Goal: Task Accomplishment & Management: Manage account settings

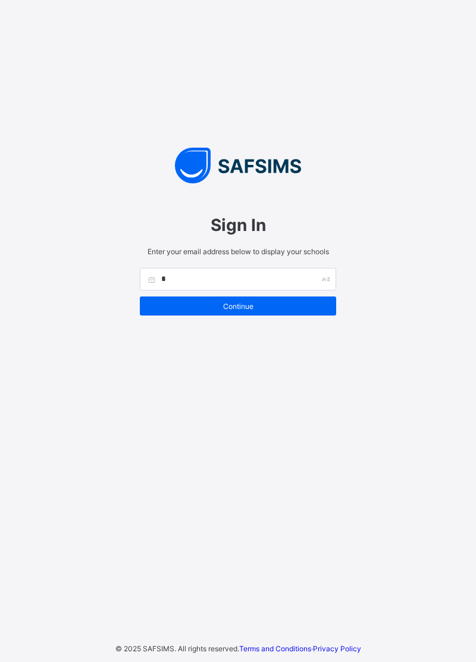
type input "*"
type input "**********"
click at [322, 311] on span "Continue" at bounding box center [238, 306] width 179 height 9
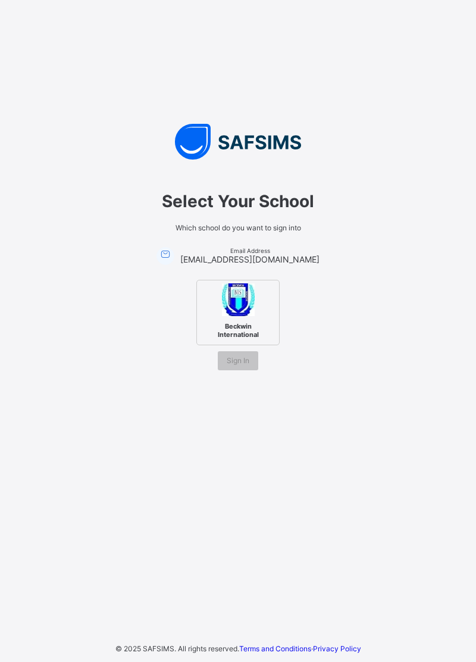
click at [255, 333] on div "Beckwin International" at bounding box center [237, 312] width 83 height 65
click at [250, 370] on div "Sign In" at bounding box center [238, 360] width 40 height 19
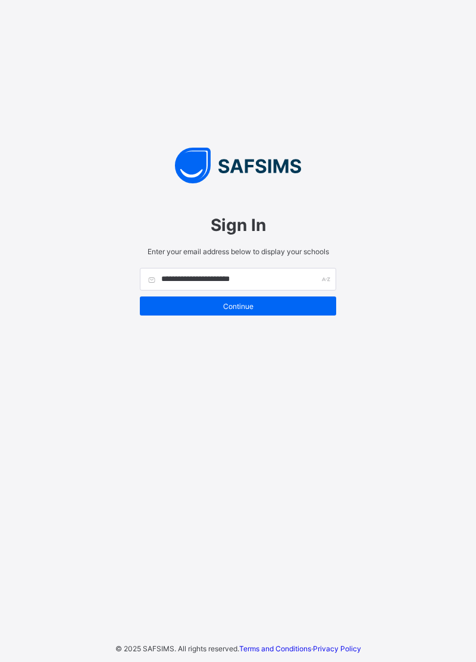
type input "**********"
click at [316, 316] on div "Continue" at bounding box center [238, 305] width 196 height 19
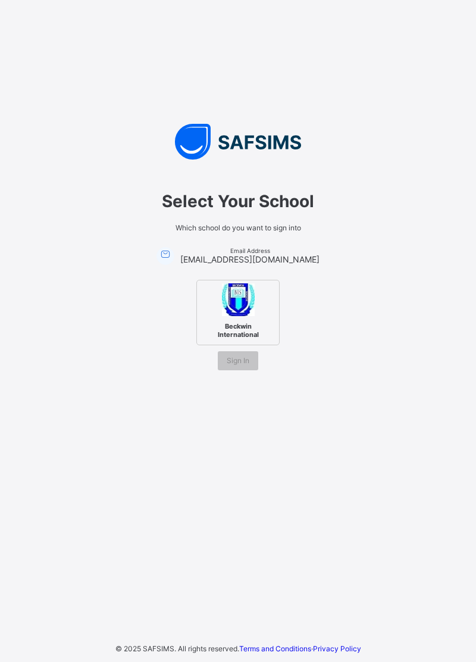
click at [245, 316] on img at bounding box center [238, 299] width 33 height 33
click at [265, 332] on div "Beckwin International" at bounding box center [237, 312] width 83 height 65
click at [263, 336] on div "Beckwin International" at bounding box center [237, 312] width 83 height 65
click at [250, 370] on div "Sign In" at bounding box center [238, 360] width 40 height 19
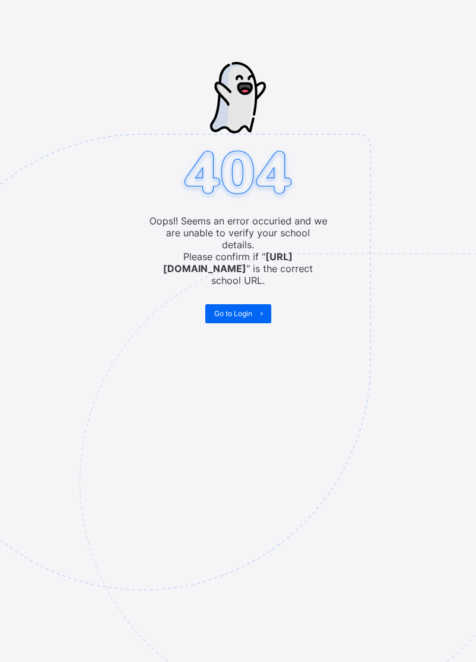
click at [254, 304] on span at bounding box center [261, 313] width 19 height 19
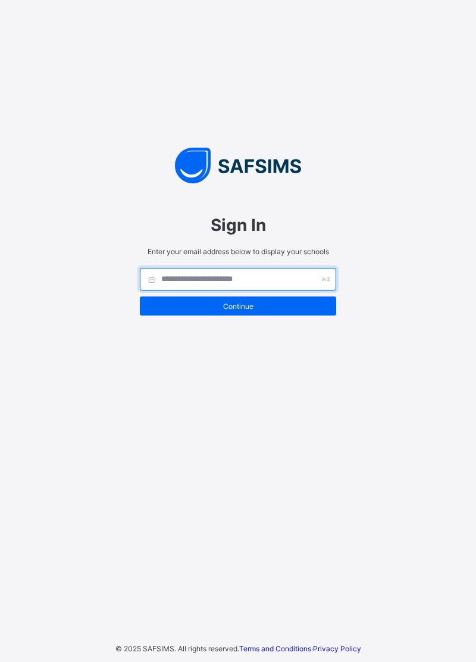
click at [289, 291] on input "text" at bounding box center [238, 279] width 196 height 23
type input "**********"
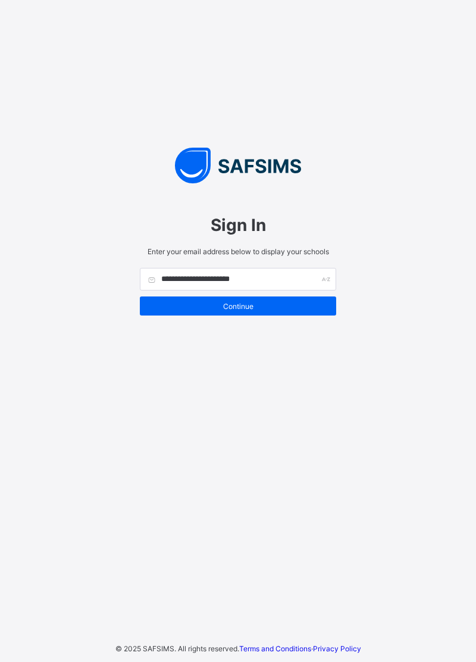
click at [308, 311] on span "Continue" at bounding box center [238, 306] width 179 height 9
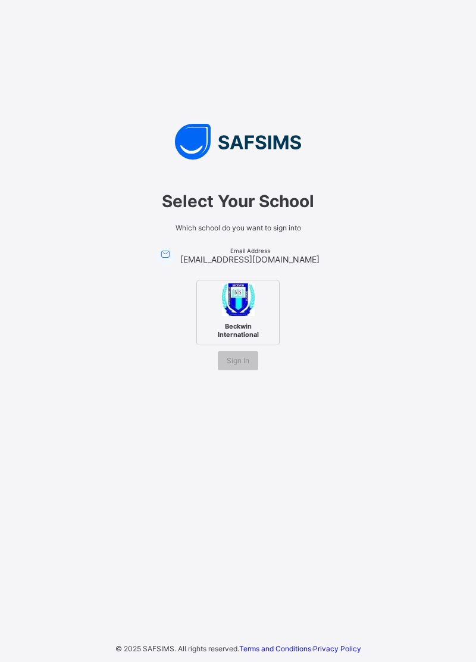
click at [261, 318] on div "Beckwin International" at bounding box center [237, 312] width 83 height 65
click at [244, 370] on div "Sign In" at bounding box center [238, 360] width 40 height 19
